Goal: Task Accomplishment & Management: Complete application form

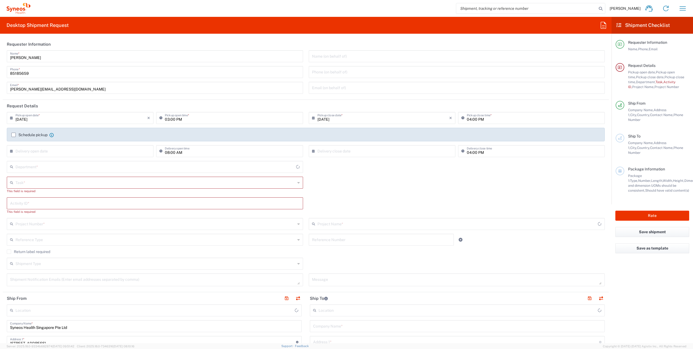
type input "4510"
type input "[GEOGRAPHIC_DATA]"
type input "Syneos Health Singapore PteLtd"
click at [48, 120] on input "[DATE]" at bounding box center [81, 118] width 132 height 10
click at [80, 145] on span "3" at bounding box center [81, 144] width 8 height 8
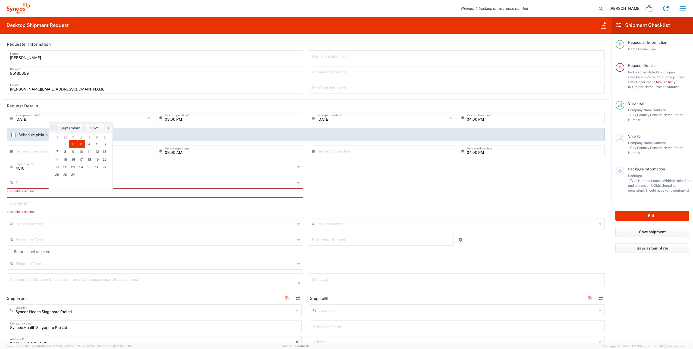
type input "[DATE]"
click at [167, 119] on input "03:00 PM" at bounding box center [232, 118] width 135 height 10
type input "01:00 PM"
click at [423, 174] on div "4510 Department * 4510 3000 3100 3109 3110 3111 3112 3125 3130 3135 3136 3150 3…" at bounding box center [305, 169] width 603 height 16
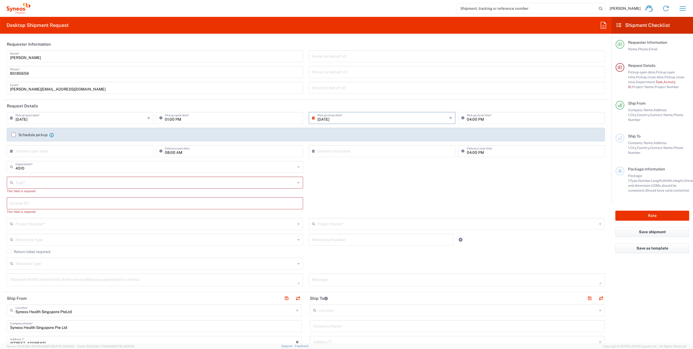
click at [14, 135] on label "Schedule pickup" at bounding box center [29, 134] width 36 height 4
click at [14, 135] on input "Schedule pickup" at bounding box center [14, 135] width 0 height 0
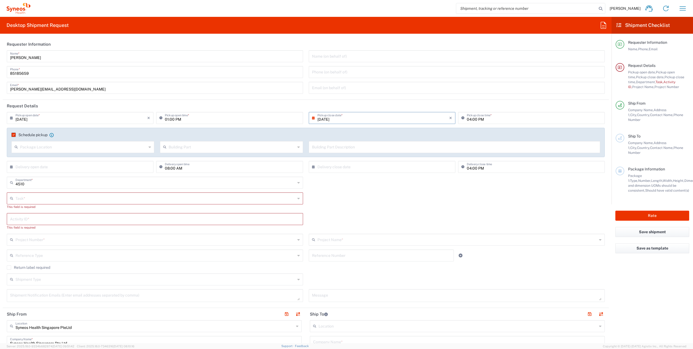
click at [318, 190] on div "4510 Department * 4510 3000 3100 3109 3110 3111 3112 3125 3130 3135 3136 3150 3…" at bounding box center [305, 184] width 603 height 16
click at [77, 197] on input "text" at bounding box center [155, 198] width 280 height 10
click at [78, 218] on span "Inventory Transfer" at bounding box center [153, 218] width 293 height 8
type input "Inventory Transfer"
click at [52, 213] on input "text" at bounding box center [155, 214] width 290 height 10
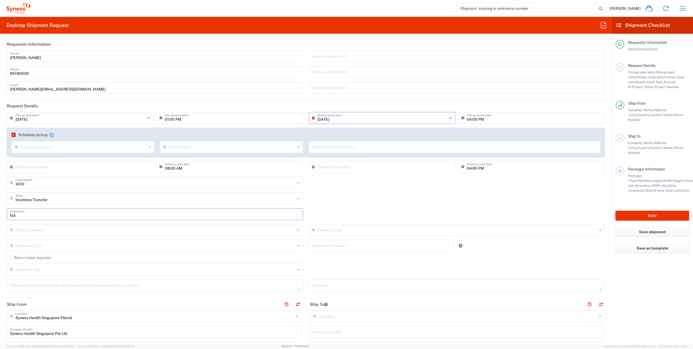
type input "NA"
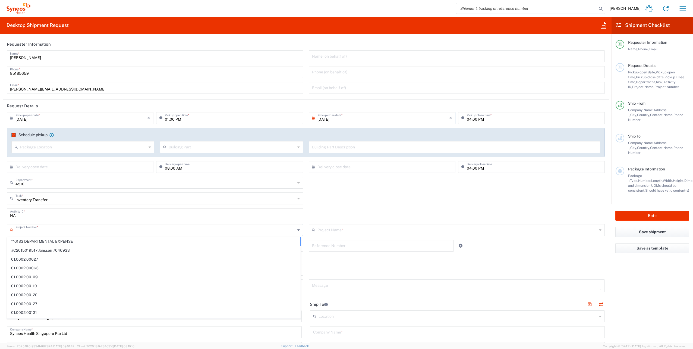
click at [96, 228] on input "text" at bounding box center [155, 229] width 280 height 10
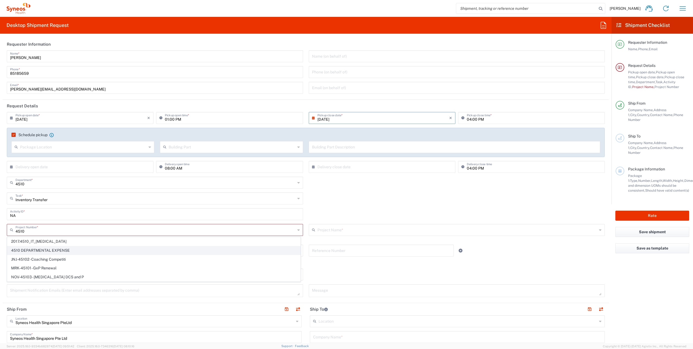
click at [84, 252] on span "4510 DEPARTMENTAL EXPENSE" at bounding box center [153, 250] width 293 height 8
type input "4510 DEPARTMENTAL EXPENSE"
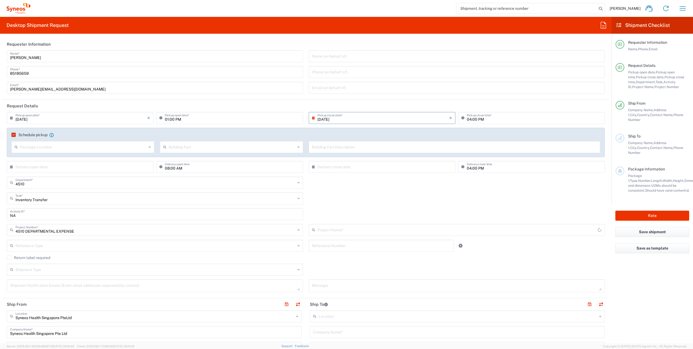
type input "4510 DEPARTMENTAL EXPENSE"
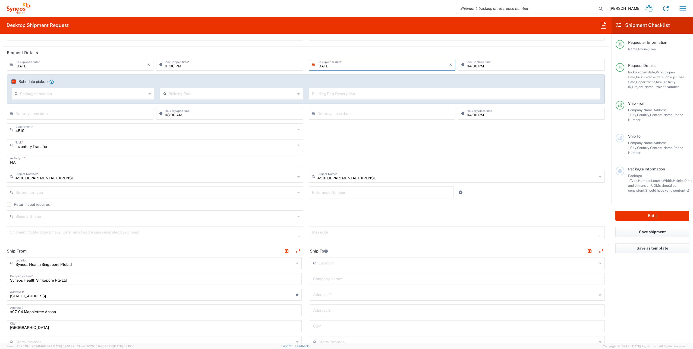
scroll to position [70, 0]
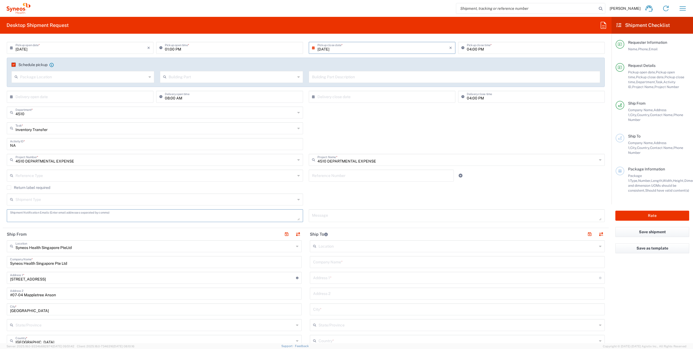
click at [230, 217] on textarea at bounding box center [155, 216] width 290 height 10
click at [50, 214] on textarea at bounding box center [155, 216] width 290 height 10
paste textarea "[EMAIL_ADDRESS][PERSON_NAME][DOMAIN_NAME]"
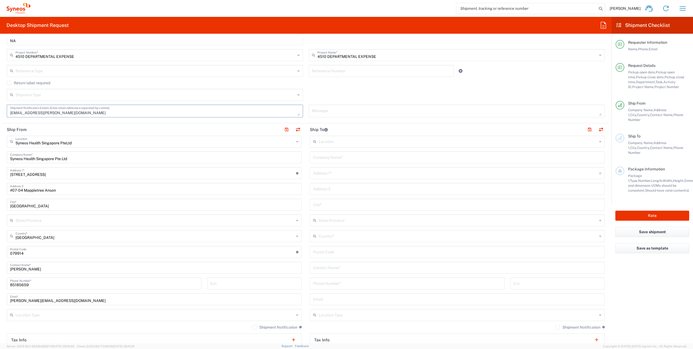
scroll to position [174, 0]
type textarea "[EMAIL_ADDRESS][PERSON_NAME][DOMAIN_NAME]"
click at [371, 154] on input "text" at bounding box center [457, 157] width 288 height 10
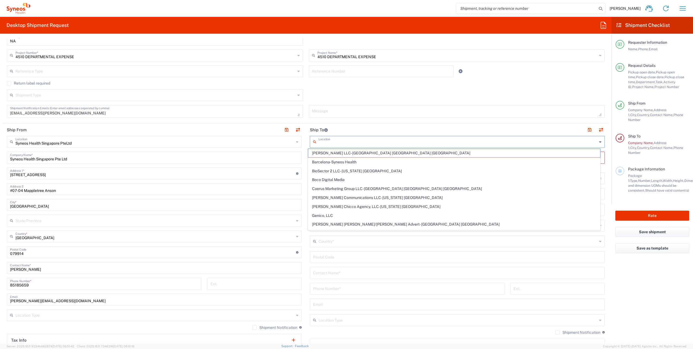
click at [324, 142] on input "text" at bounding box center [457, 142] width 279 height 10
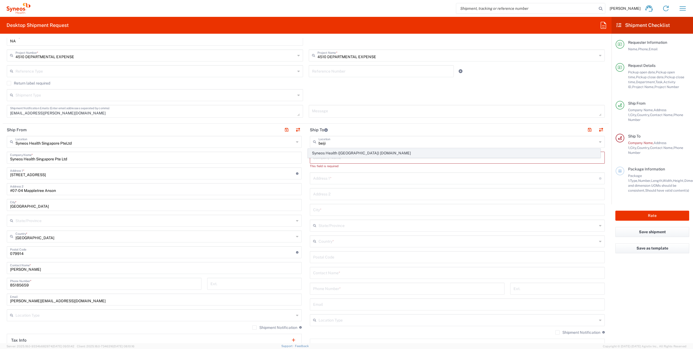
click at [333, 150] on span "Syneos Health ([GEOGRAPHIC_DATA]) [DOMAIN_NAME]" at bounding box center [454, 153] width 292 height 8
type input "Syneos Health ([GEOGRAPHIC_DATA]) [DOMAIN_NAME]"
type input "Syneos Health (Beijing) Inc. Ltd"
type input "[STREET_ADDRESS]"
type input "[GEOGRAPHIC_DATA] , [GEOGRAPHIC_DATA]"
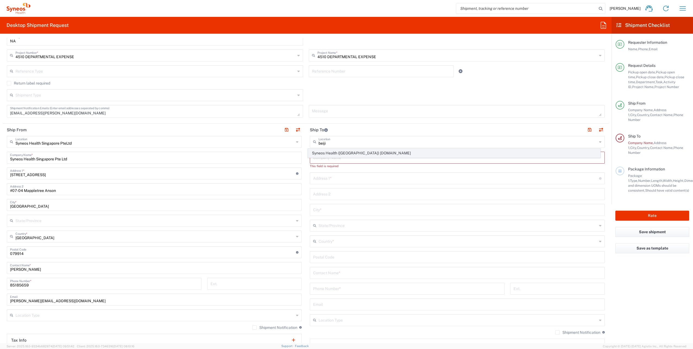
type input "[GEOGRAPHIC_DATA]"
type input "100022"
type input "Sender/Shipper"
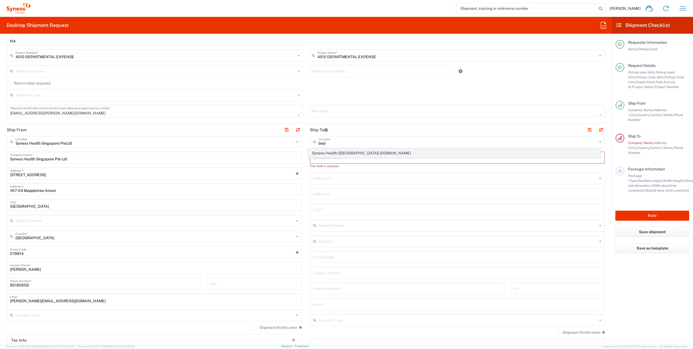
type input "Delivery Duty Paid"
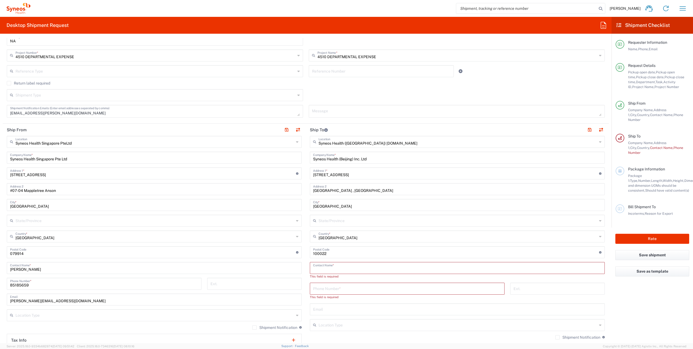
click at [339, 266] on input "text" at bounding box center [457, 267] width 288 height 10
type input "[PERSON_NAME]"
paste input "[DOMAIN_NAME][EMAIL_ADDRESS][DOMAIN_NAME]"
click at [328, 300] on input "text" at bounding box center [457, 304] width 288 height 10
type input "[DOMAIN_NAME][EMAIL_ADDRESS][DOMAIN_NAME]"
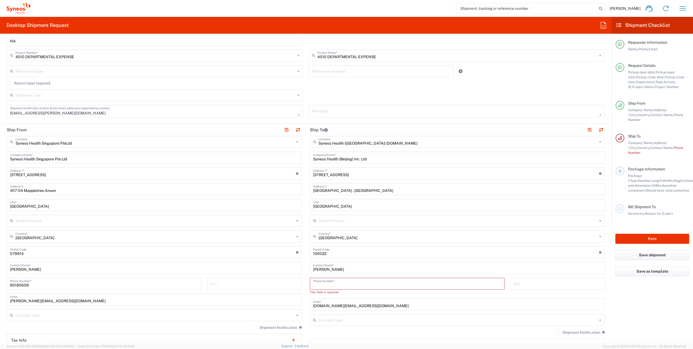
click at [342, 280] on input "tel" at bounding box center [407, 283] width 188 height 10
paste input "[PHONE_NUMBER]"
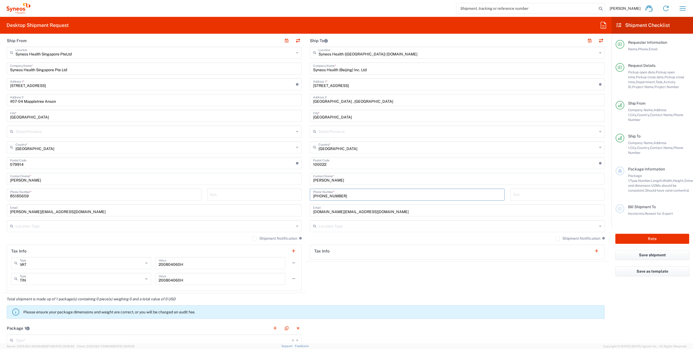
scroll to position [264, 0]
type input "[PHONE_NUMBER]"
click at [284, 226] on input "text" at bounding box center [154, 225] width 279 height 10
click at [132, 232] on li "Business (General)" at bounding box center [153, 236] width 292 height 9
type input "Business (General)"
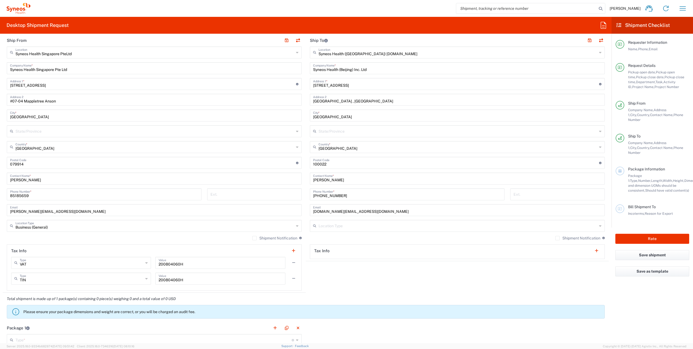
click at [252, 238] on label "Shipment Notification" at bounding box center [274, 238] width 45 height 4
click at [254, 238] on input "Shipment Notification" at bounding box center [254, 238] width 0 height 0
click at [327, 225] on input "text" at bounding box center [457, 225] width 279 height 10
click at [377, 237] on span "Business (General)" at bounding box center [454, 237] width 292 height 8
type input "Business (General)"
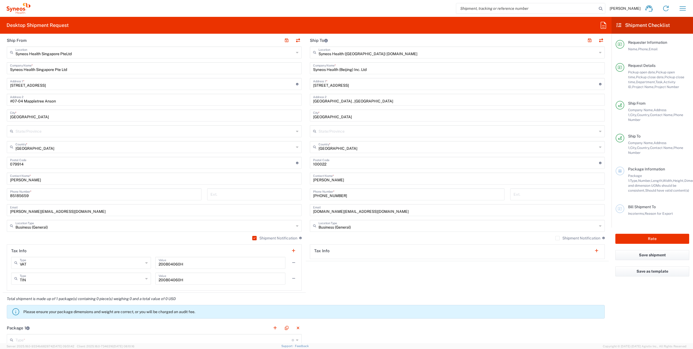
click at [555, 237] on label "Shipment Notification" at bounding box center [577, 238] width 45 height 4
click at [557, 238] on input "Shipment Notification" at bounding box center [557, 238] width 0 height 0
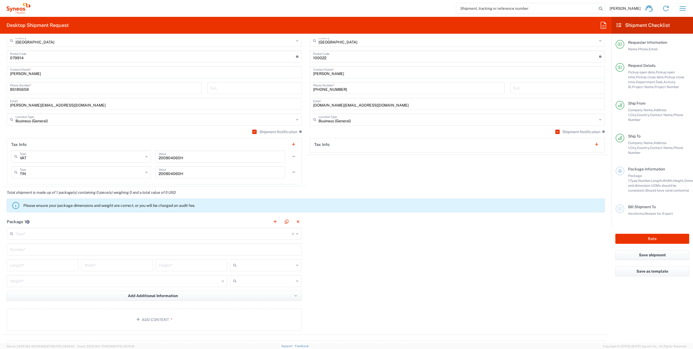
scroll to position [370, 0]
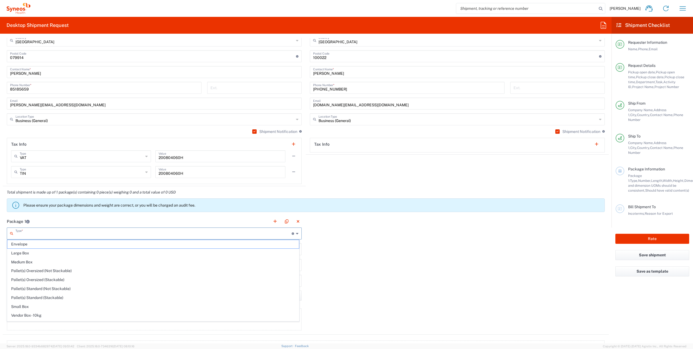
click at [198, 233] on input "text" at bounding box center [153, 233] width 276 height 10
click at [142, 315] on span "Your Packaging" at bounding box center [153, 319] width 292 height 8
type input "Your Packaging"
click at [50, 248] on input "text" at bounding box center [154, 249] width 288 height 10
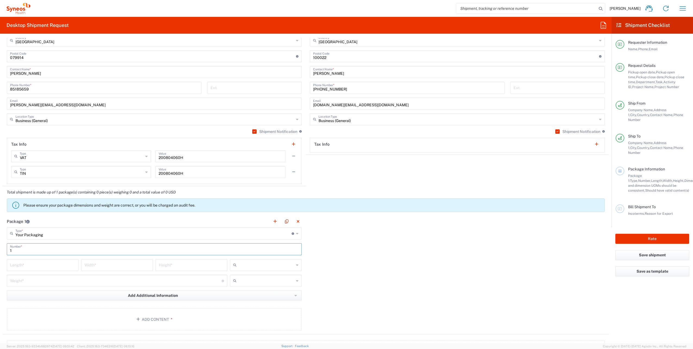
type input "1"
click at [48, 264] on input "number" at bounding box center [42, 265] width 65 height 10
type input "28"
click at [120, 266] on input "number" at bounding box center [116, 265] width 65 height 10
type input "28"
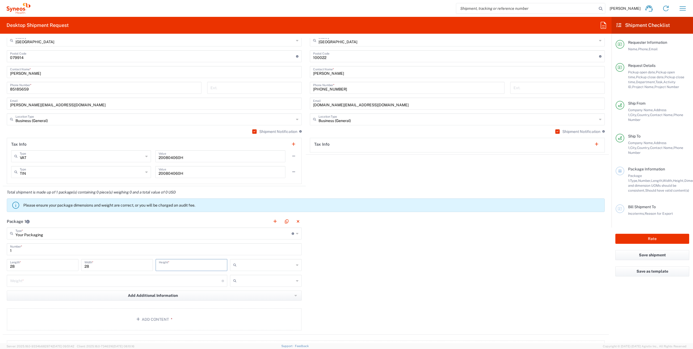
click at [204, 264] on input "number" at bounding box center [191, 265] width 65 height 10
click at [245, 265] on input "text" at bounding box center [266, 264] width 55 height 9
click at [243, 276] on span "cm" at bounding box center [264, 275] width 70 height 8
type input "cm"
click at [244, 286] on input "text" at bounding box center [266, 285] width 55 height 9
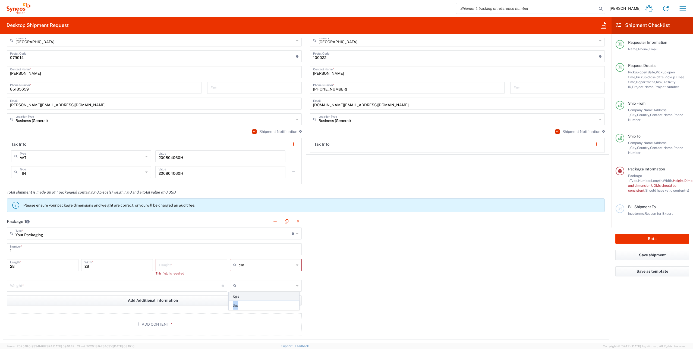
drag, startPoint x: 249, startPoint y: 303, endPoint x: 250, endPoint y: 297, distance: 5.9
click at [250, 297] on ul "kgs lbs" at bounding box center [264, 301] width 71 height 18
click at [250, 297] on span "kgs" at bounding box center [264, 296] width 70 height 8
type input "kgs"
click at [194, 264] on input "number" at bounding box center [191, 265] width 65 height 10
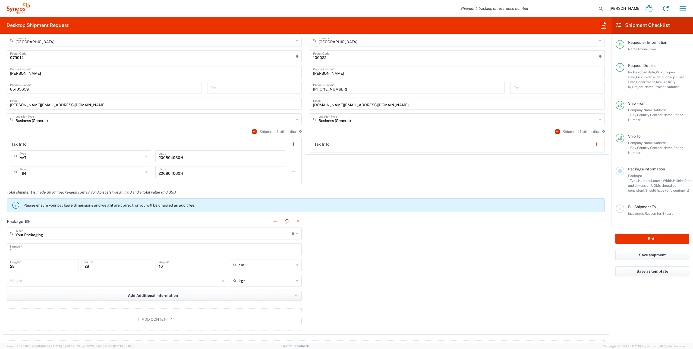
type input "10"
click at [151, 280] on input "number" at bounding box center [115, 280] width 211 height 10
type input "0.5"
click at [166, 317] on button "Add Content *" at bounding box center [154, 319] width 295 height 22
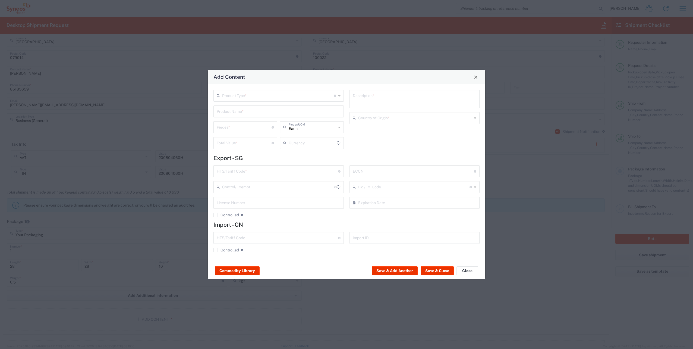
type input "US Dollar"
click at [244, 92] on input "text" at bounding box center [278, 95] width 112 height 10
click at [248, 116] on span "General Commodity" at bounding box center [278, 116] width 129 height 8
type input "General Commodity"
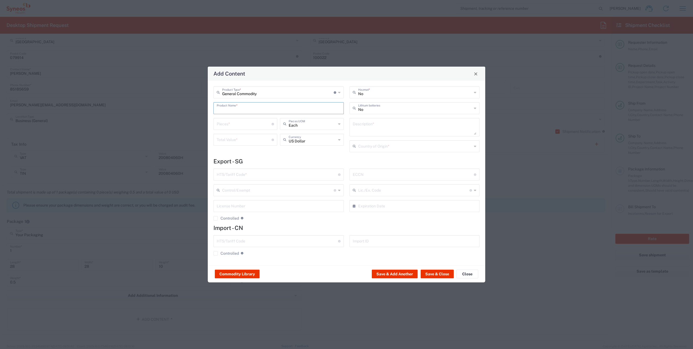
click at [237, 107] on input "text" at bounding box center [279, 108] width 124 height 10
click at [241, 121] on div "iPhone" at bounding box center [278, 120] width 129 height 9
type input "iPhone"
type input "1"
type input "0"
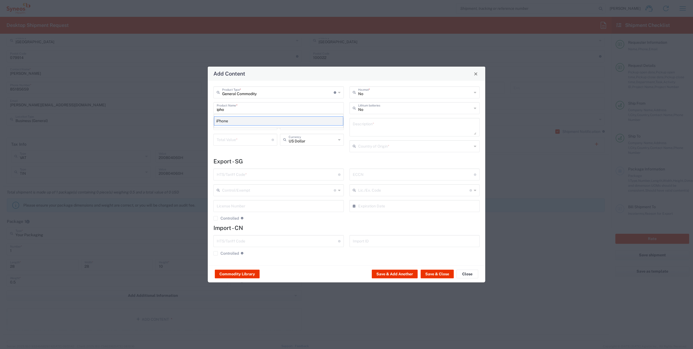
type textarea "Apple iPhone mobile device"
type input "[GEOGRAPHIC_DATA]"
type input "8517.13.0000"
type input "BIS"
type input "5A992.c"
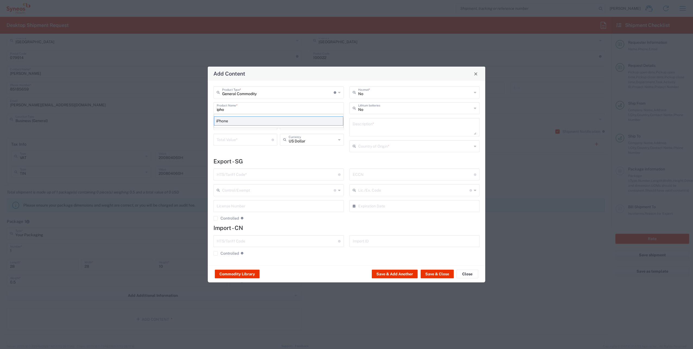
type input "Yes"
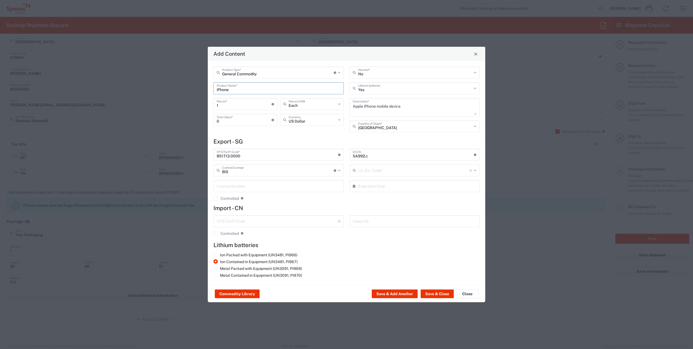
type input "NLR - No License Required"
drag, startPoint x: 235, startPoint y: 121, endPoint x: 104, endPoint y: 116, distance: 131.0
click at [104, 116] on div "Add Content General Commodity Product Type * Document: Paper document generated…" at bounding box center [346, 174] width 693 height 349
type input "500"
click at [432, 294] on button "Save & Close" at bounding box center [436, 293] width 33 height 9
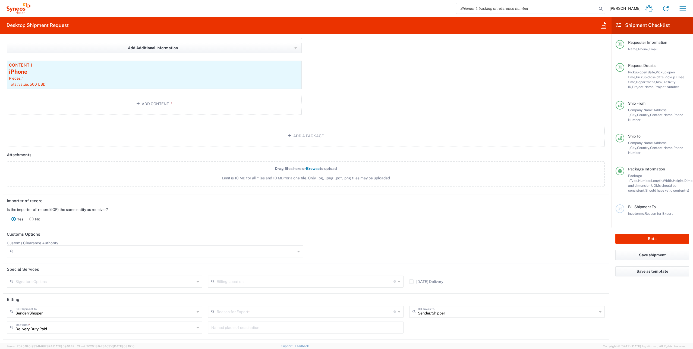
scroll to position [646, 0]
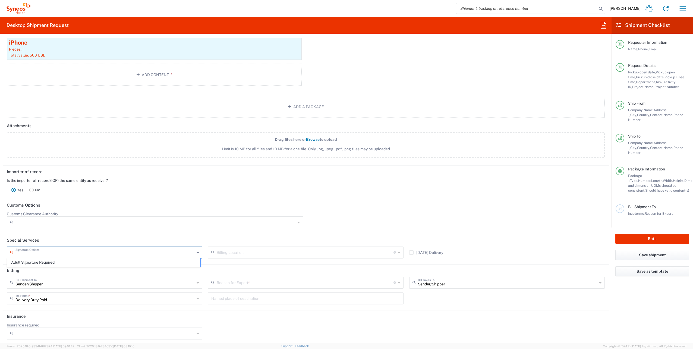
click at [67, 251] on input "text" at bounding box center [104, 252] width 179 height 10
click at [54, 262] on span "Adult Signature Required" at bounding box center [103, 262] width 193 height 8
type input "Adult Signature Required"
click at [229, 277] on input "text" at bounding box center [305, 282] width 177 height 10
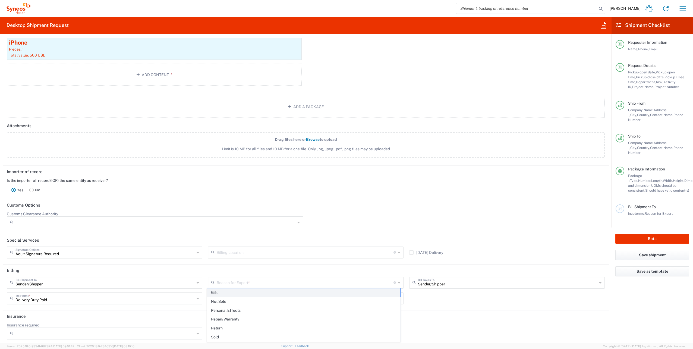
click at [234, 288] on span "Gift" at bounding box center [303, 292] width 193 height 8
type input "Gift"
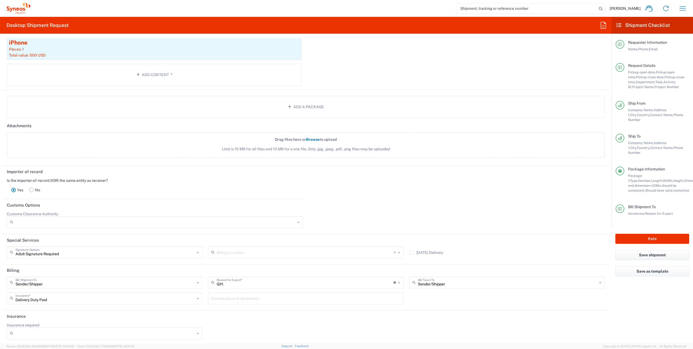
scroll to position [639, 0]
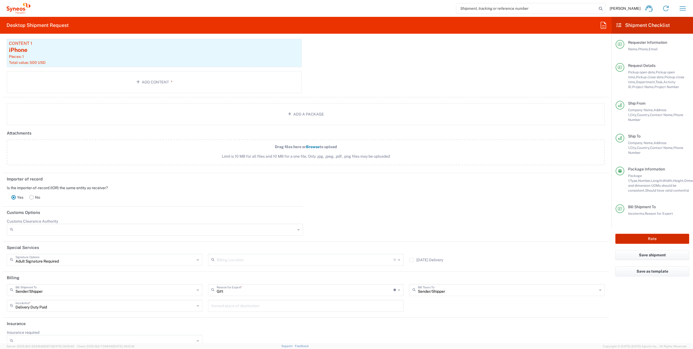
click at [672, 233] on button "Rate" at bounding box center [652, 238] width 74 height 10
type input "4510 DEPARTMENTAL EXPENSE"
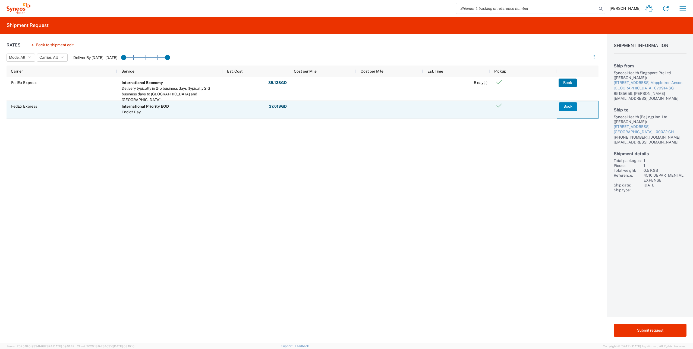
click at [570, 106] on button "Book" at bounding box center [568, 106] width 18 height 9
